Goal: Book appointment/travel/reservation

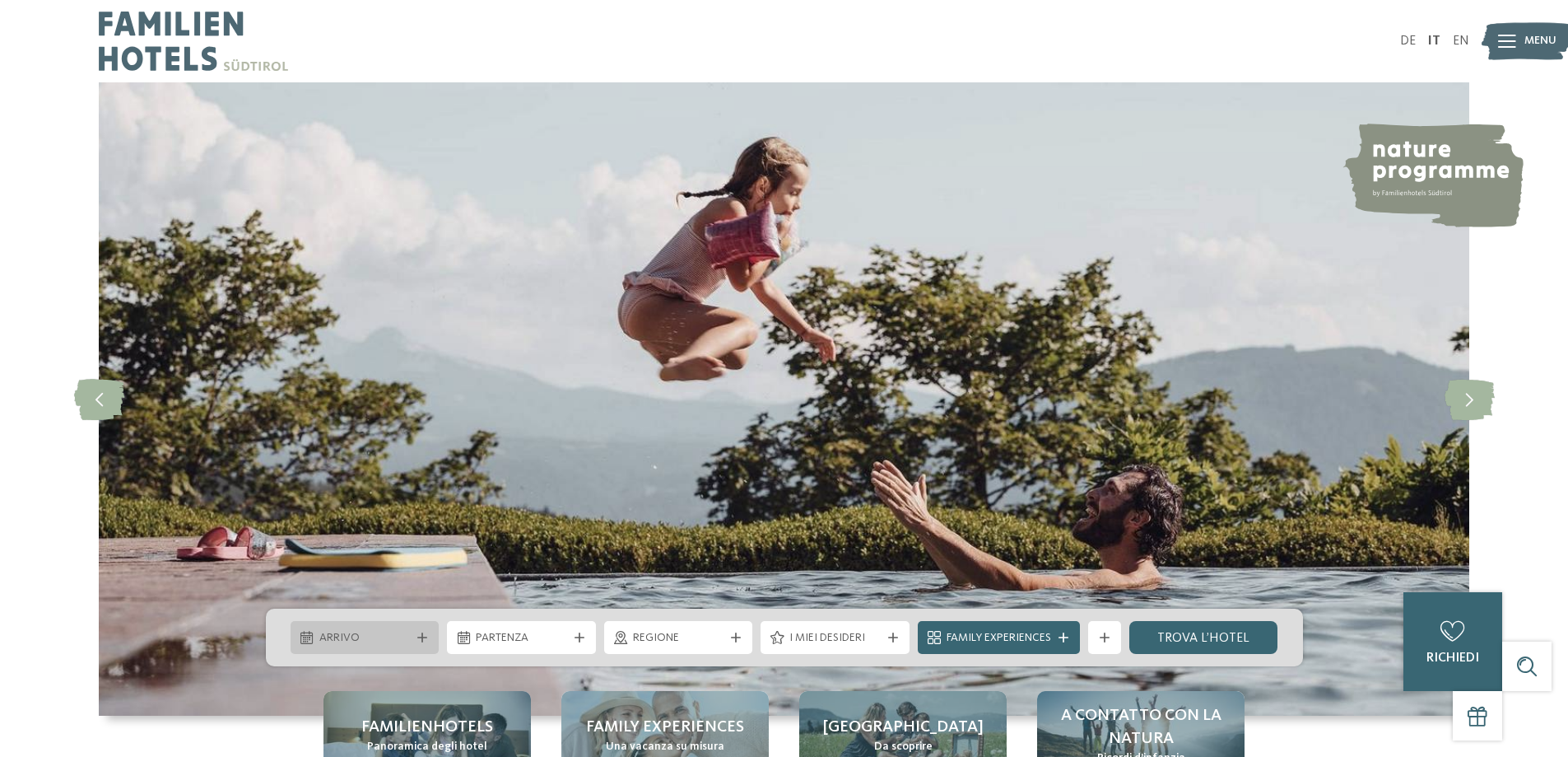
click at [382, 633] on span "Arrivo" at bounding box center [365, 638] width 92 height 16
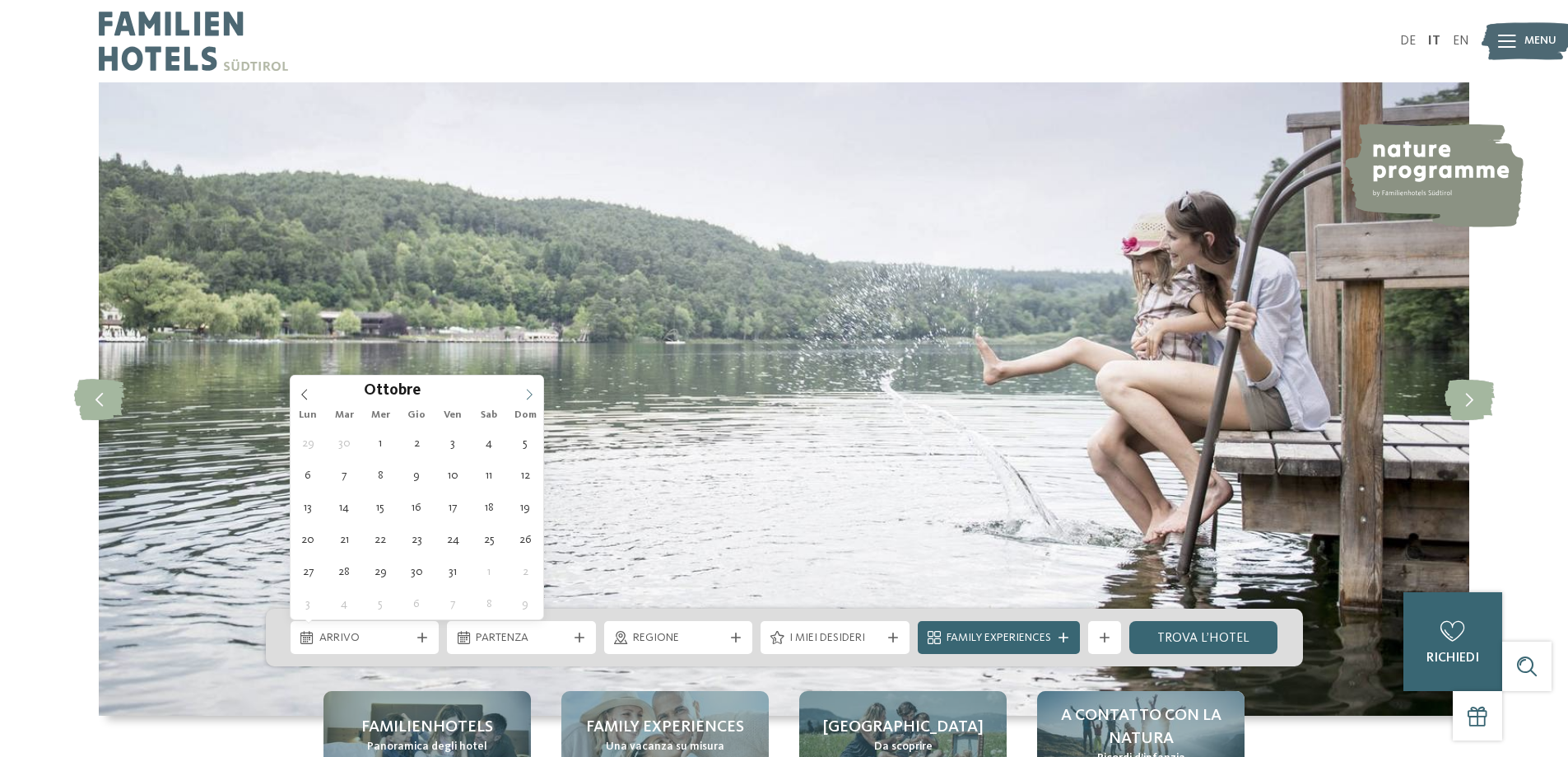
click at [527, 397] on icon at bounding box center [530, 394] width 12 height 12
type div "[DATE]"
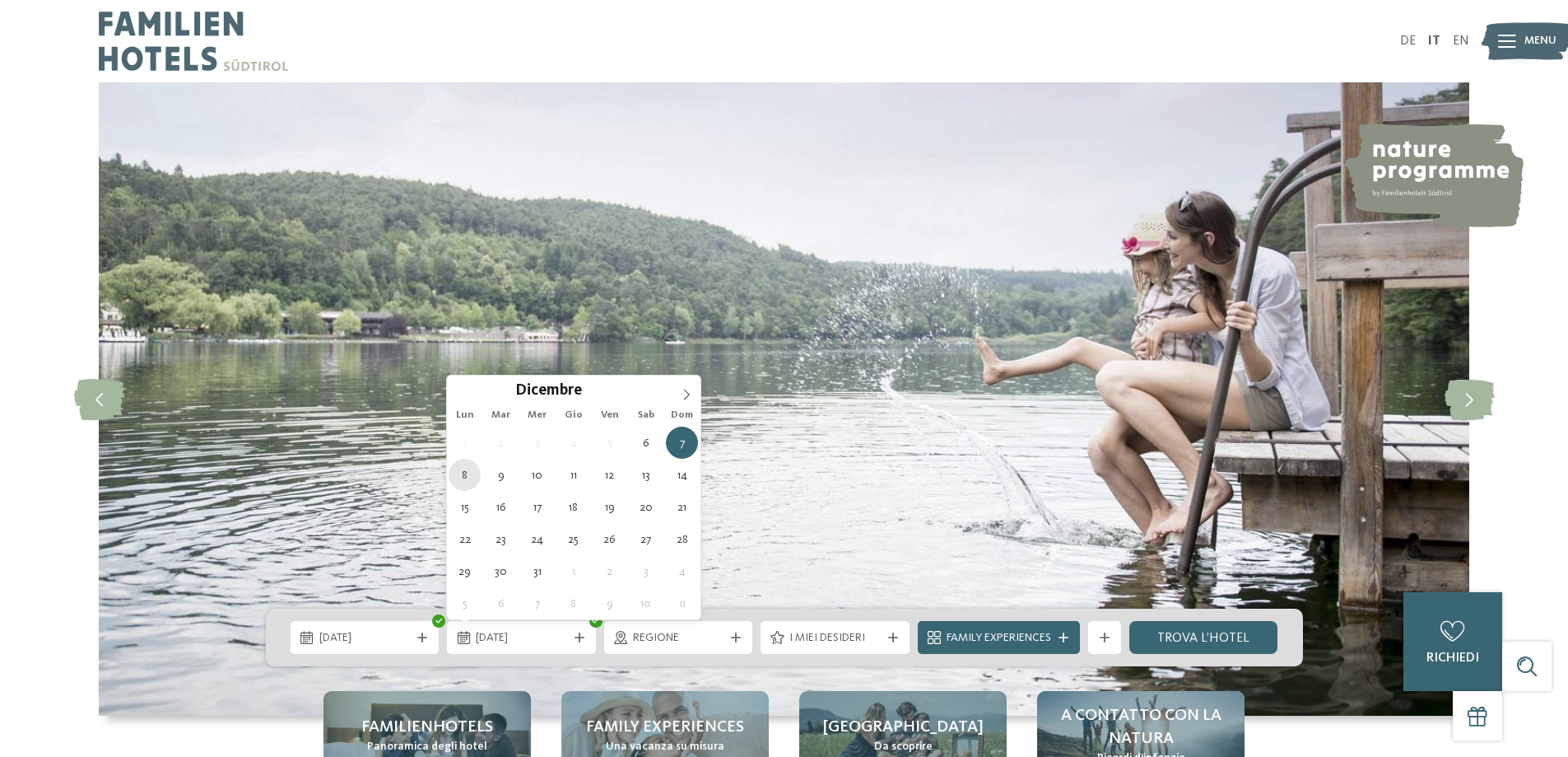
type div "[DATE]"
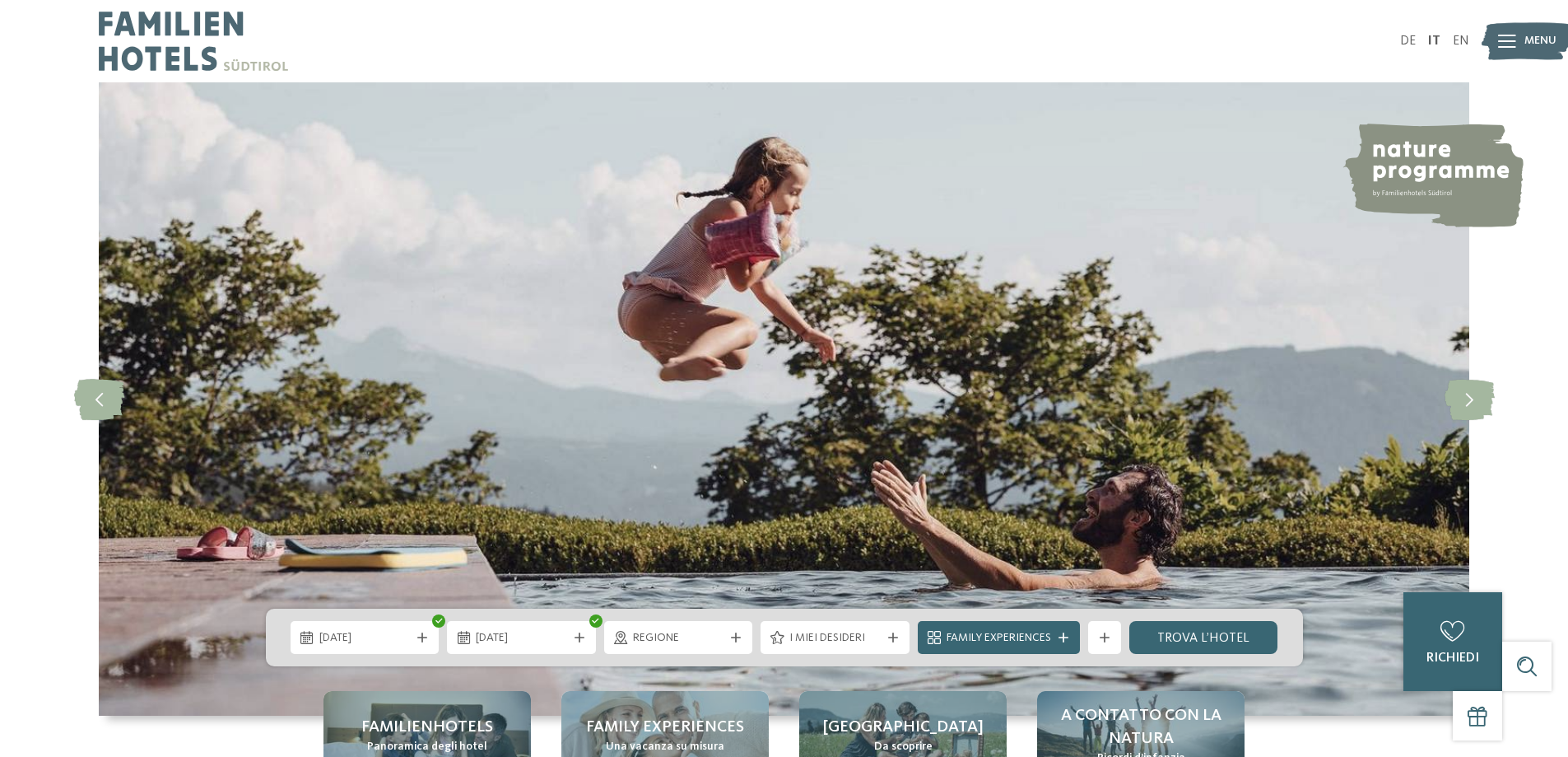
click at [1175, 639] on link "trova l’hotel" at bounding box center [1204, 637] width 149 height 33
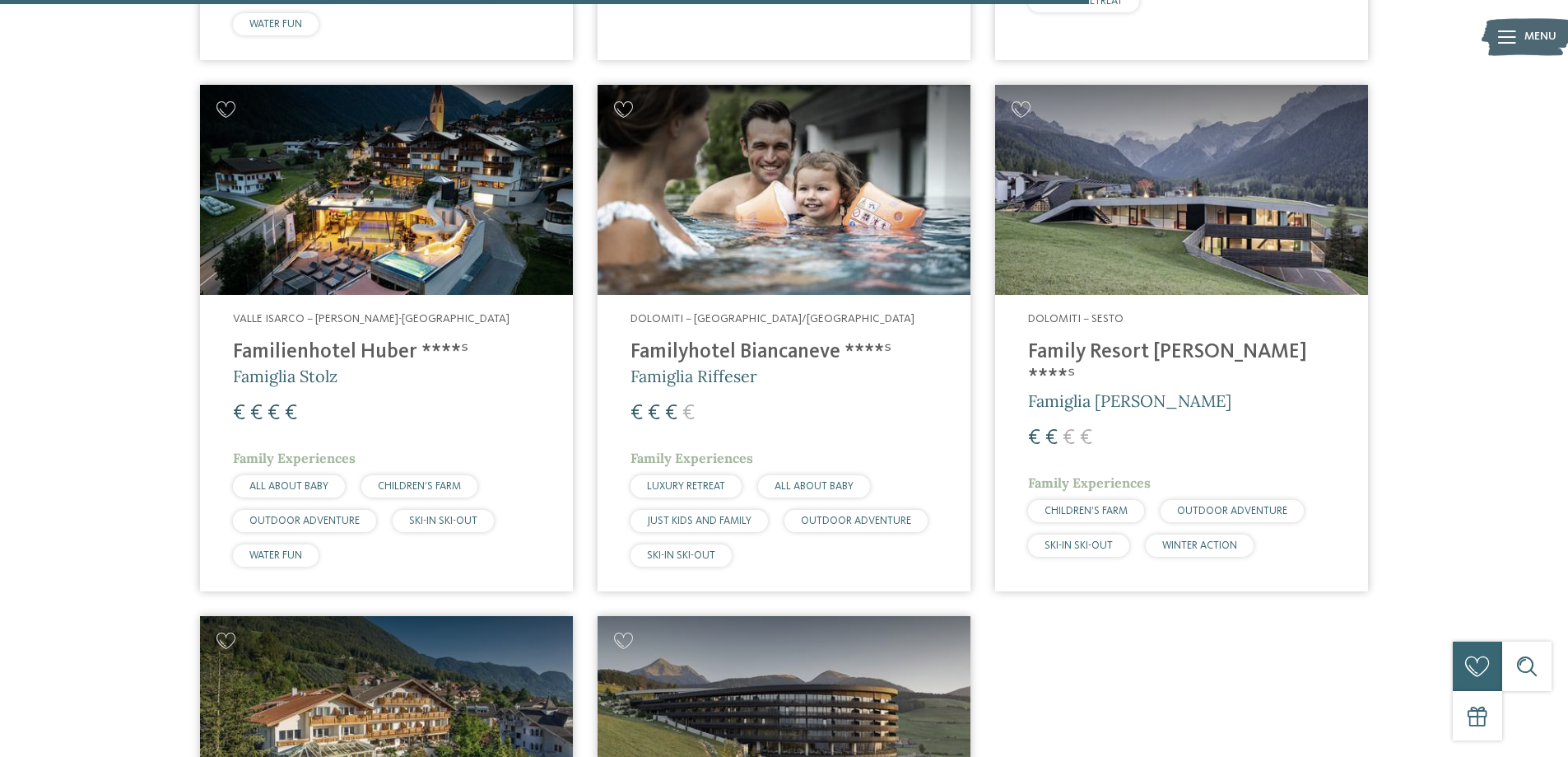
scroll to position [2188, 0]
